Goal: Find specific page/section: Find specific page/section

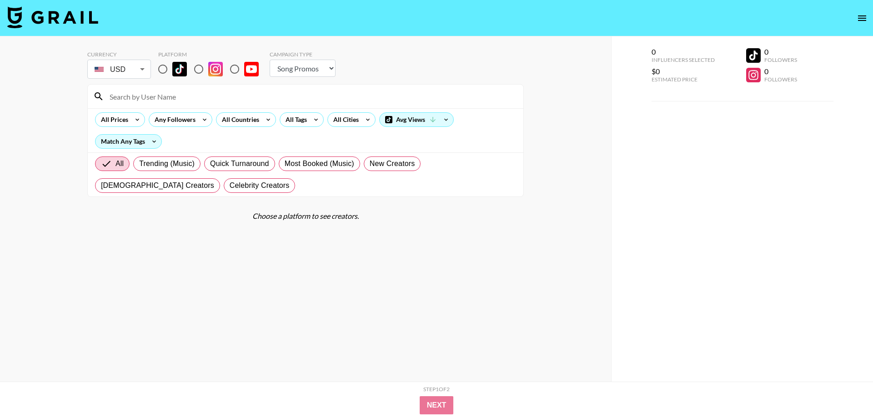
select select "Song"
click at [227, 64] on input "radio" at bounding box center [232, 69] width 19 height 19
radio input "true"
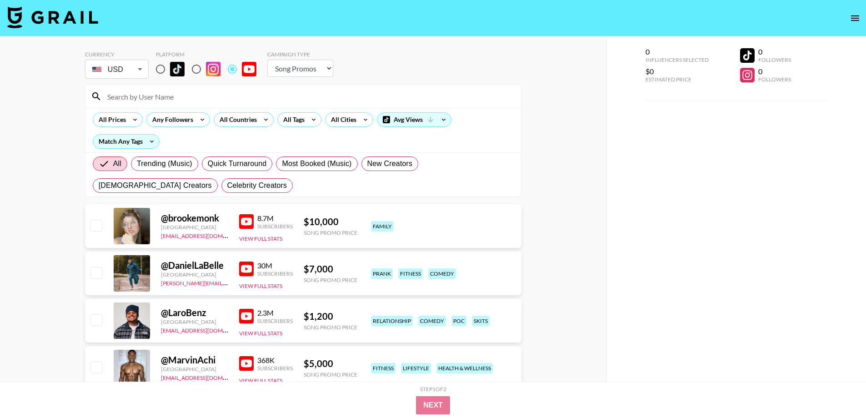
click at [223, 101] on input at bounding box center [309, 96] width 414 height 15
paste input "BrittanyDawn"
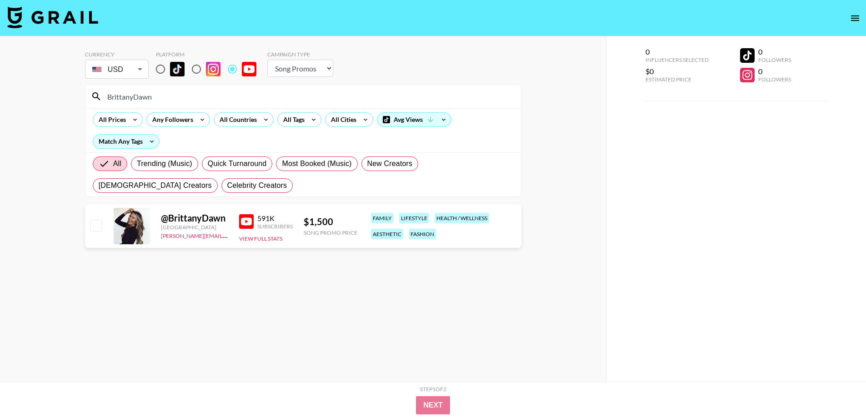
type input "BrittanyDawn"
click at [197, 71] on input "radio" at bounding box center [196, 69] width 19 height 19
radio input "true"
click at [158, 68] on input "radio" at bounding box center [160, 69] width 19 height 19
radio input "true"
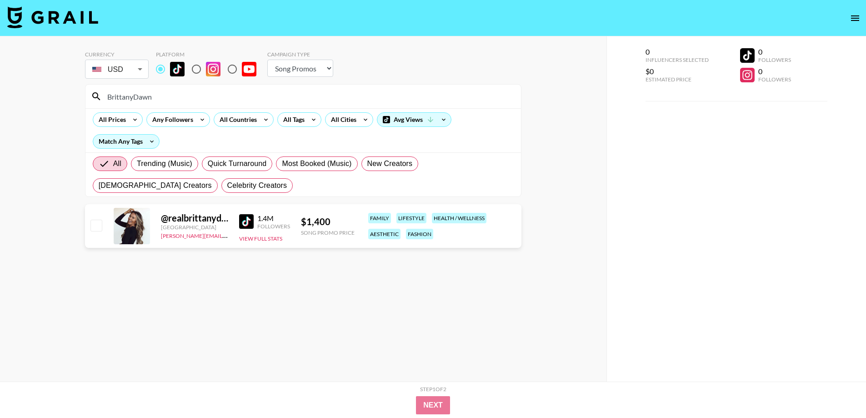
click at [284, 320] on section "Currency USD USD ​ Platform Campaign Type Choose Type... Song Promos Brand Prom…" at bounding box center [303, 216] width 436 height 345
click at [230, 66] on input "radio" at bounding box center [232, 69] width 19 height 19
radio input "true"
click at [225, 100] on input "BrittanyDawn" at bounding box center [309, 96] width 414 height 15
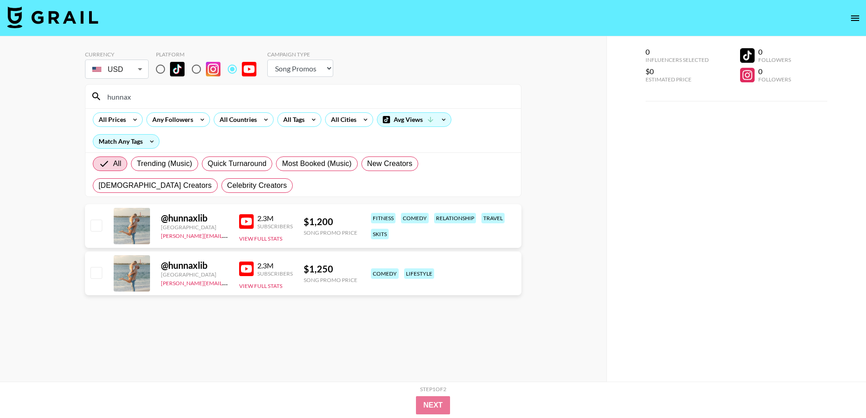
type input "hunnax"
click at [166, 67] on input "radio" at bounding box center [160, 69] width 19 height 19
radio input "true"
click at [197, 70] on input "radio" at bounding box center [196, 69] width 19 height 19
radio input "true"
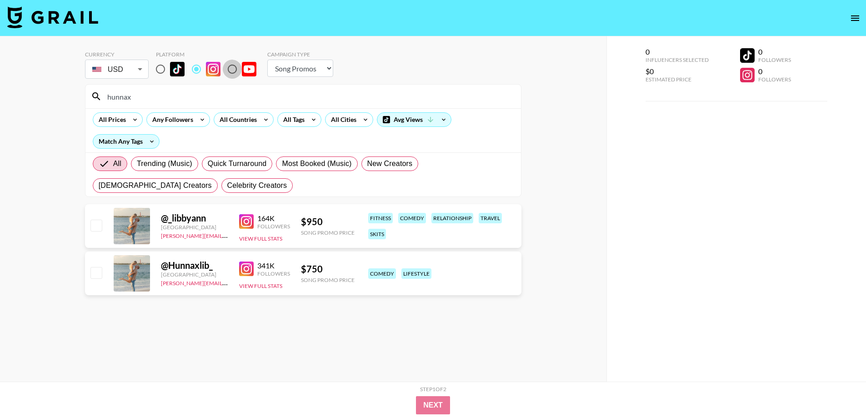
click at [229, 67] on input "radio" at bounding box center [232, 69] width 19 height 19
radio input "true"
click at [249, 221] on img at bounding box center [246, 221] width 15 height 15
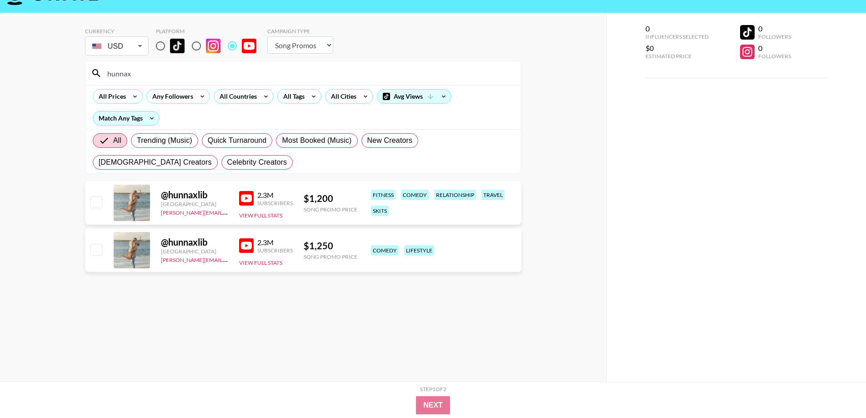
scroll to position [36, 0]
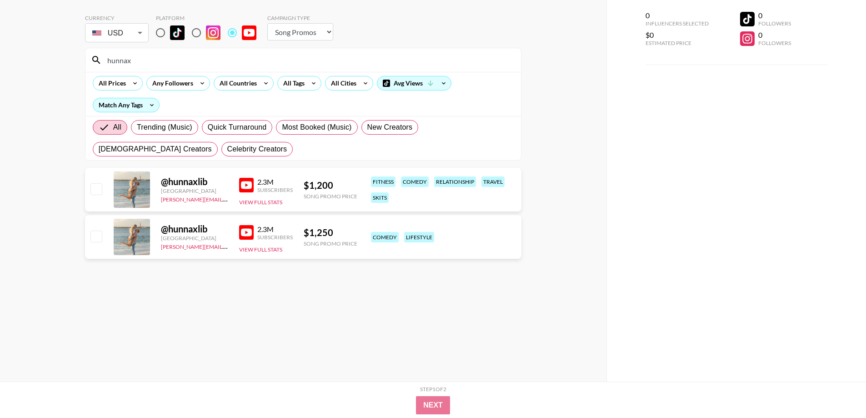
click at [40, 225] on div "Currency USD USD ​ Platform Campaign Type Choose Type... Song Promos Brand Prom…" at bounding box center [303, 190] width 606 height 381
click at [152, 61] on input "hunnax" at bounding box center [309, 60] width 414 height 15
drag, startPoint x: 147, startPoint y: 63, endPoint x: 97, endPoint y: 63, distance: 50.0
click at [97, 63] on div "hunnax" at bounding box center [302, 60] width 435 height 24
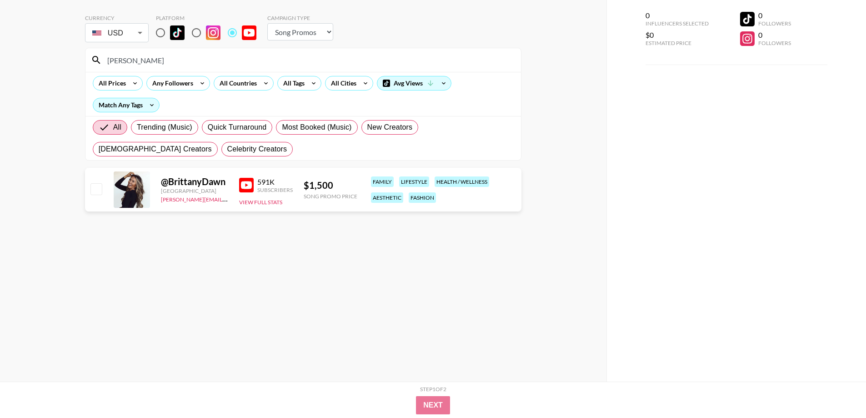
type input "[PERSON_NAME]"
